Goal: Information Seeking & Learning: Learn about a topic

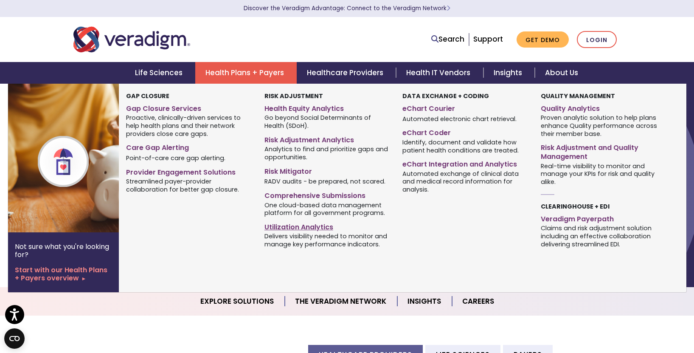
click at [318, 227] on link "Utilization Analytics" at bounding box center [327, 226] width 125 height 12
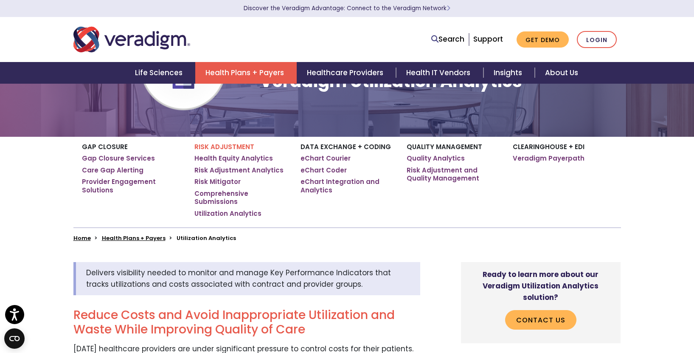
scroll to position [42, 0]
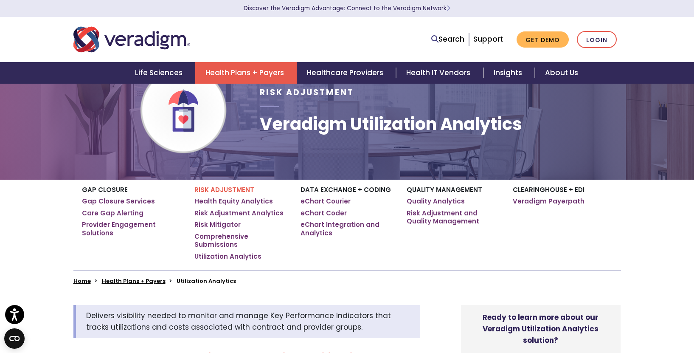
click at [256, 214] on link "Risk Adjustment Analytics" at bounding box center [238, 213] width 89 height 8
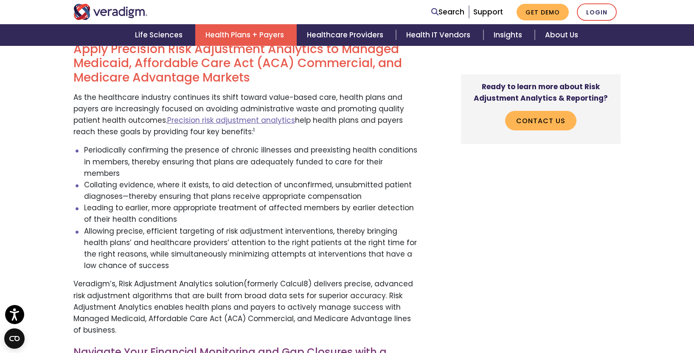
scroll to position [42, 0]
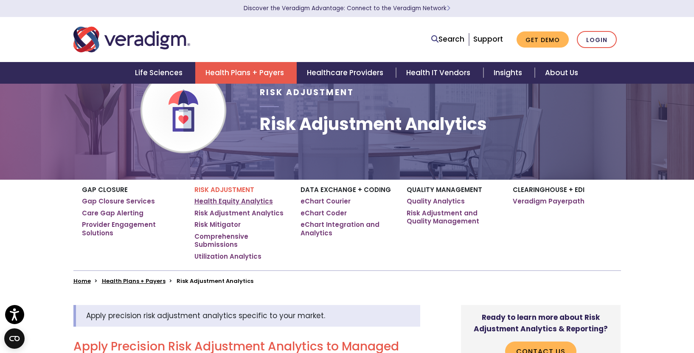
click at [235, 201] on link "Health Equity Analytics" at bounding box center [233, 201] width 79 height 8
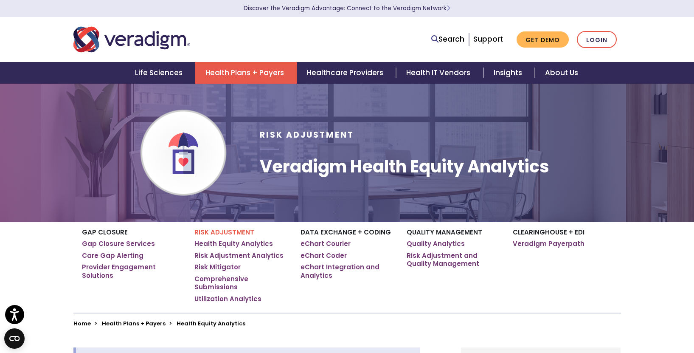
click at [230, 270] on link "Risk Mitigator" at bounding box center [217, 267] width 46 height 8
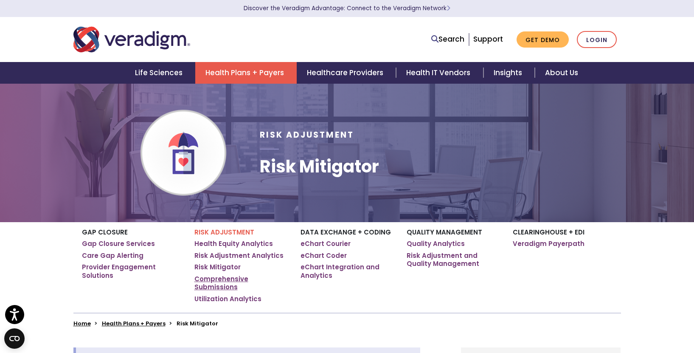
click at [225, 280] on link "Comprehensive Submissions" at bounding box center [240, 283] width 93 height 17
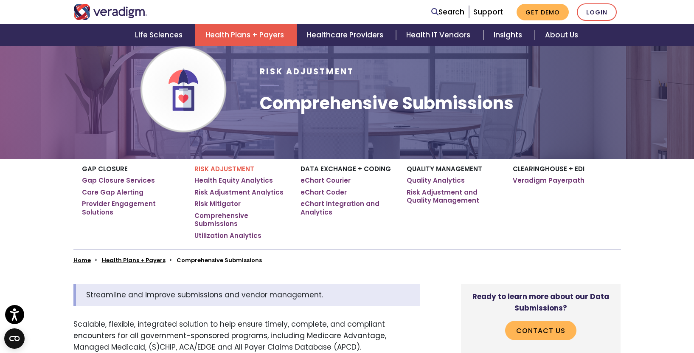
scroll to position [42, 0]
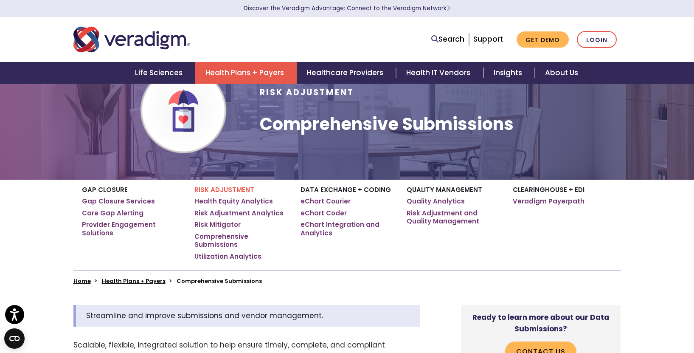
click at [216, 191] on p "Risk Adjustment" at bounding box center [240, 190] width 93 height 8
click at [222, 204] on link "Health Equity Analytics" at bounding box center [233, 201] width 79 height 8
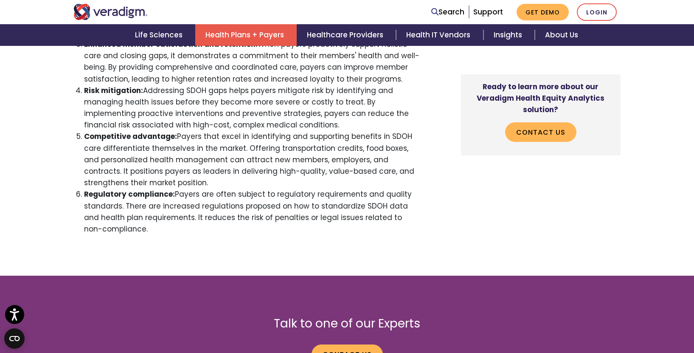
scroll to position [849, 0]
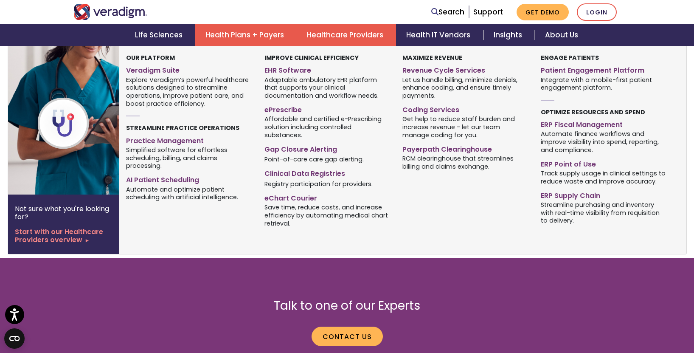
click at [325, 41] on link "Healthcare Providers" at bounding box center [346, 35] width 99 height 22
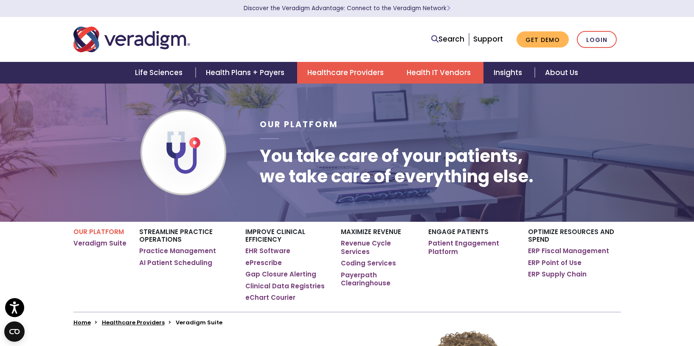
click at [423, 71] on link "Health IT Vendors" at bounding box center [440, 73] width 87 height 22
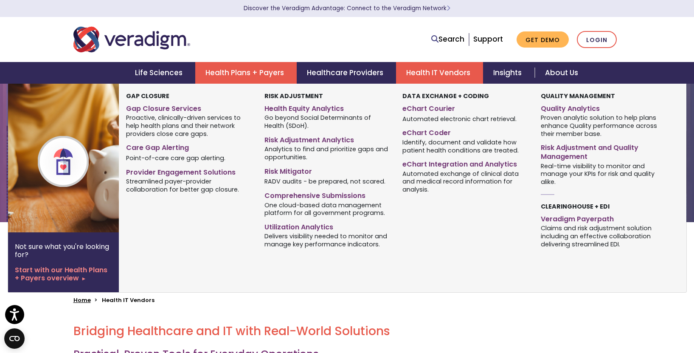
click at [261, 73] on link "Health Plans + Payers" at bounding box center [245, 73] width 101 height 22
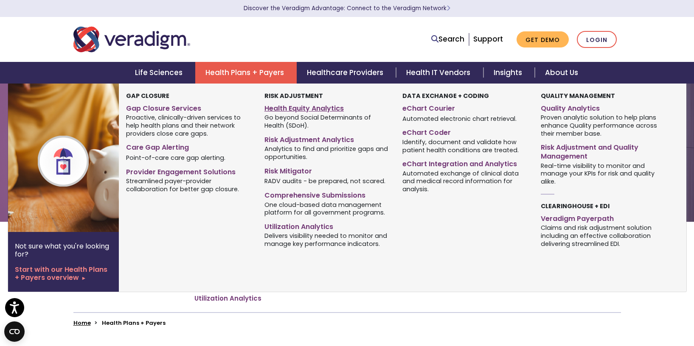
click at [293, 112] on link "Health Equity Analytics" at bounding box center [327, 107] width 125 height 12
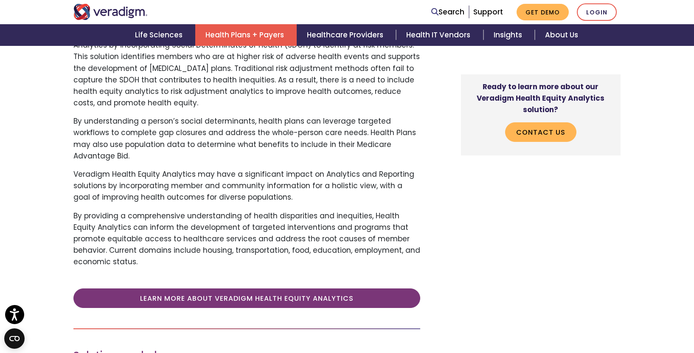
scroll to position [425, 0]
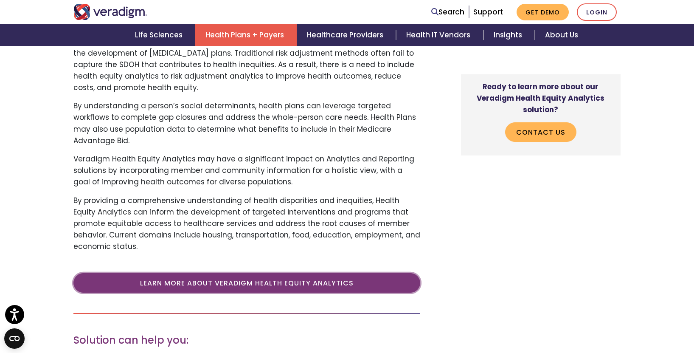
click at [276, 275] on link "Learn More About Veradigm Health Equity Analytics" at bounding box center [246, 283] width 347 height 20
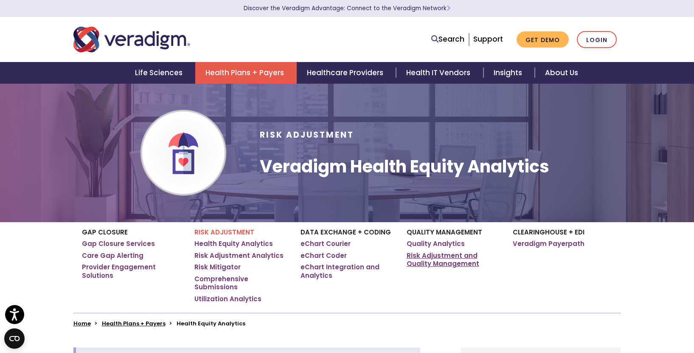
click at [436, 262] on link "Risk Adjustment and Quality Management" at bounding box center [453, 259] width 93 height 17
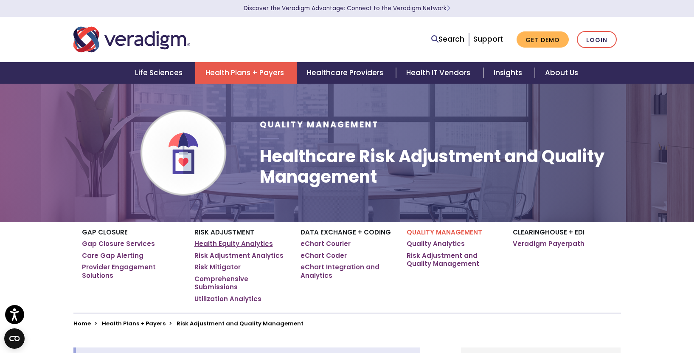
click at [252, 244] on link "Health Equity Analytics" at bounding box center [233, 243] width 79 height 8
